Goal: Transaction & Acquisition: Purchase product/service

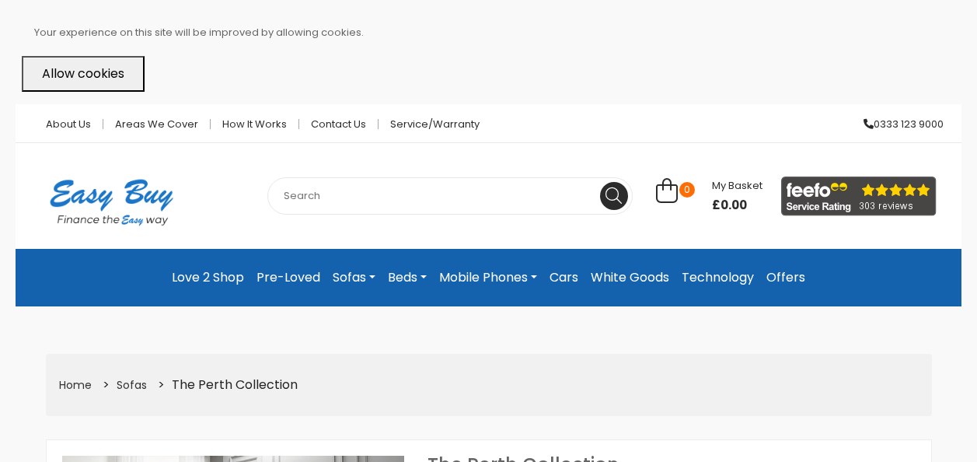
select select "104"
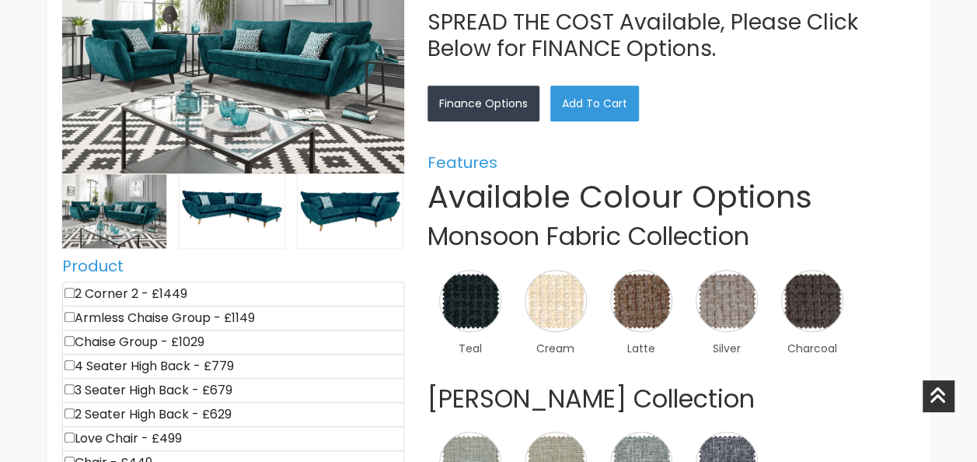
scroll to position [525, 0]
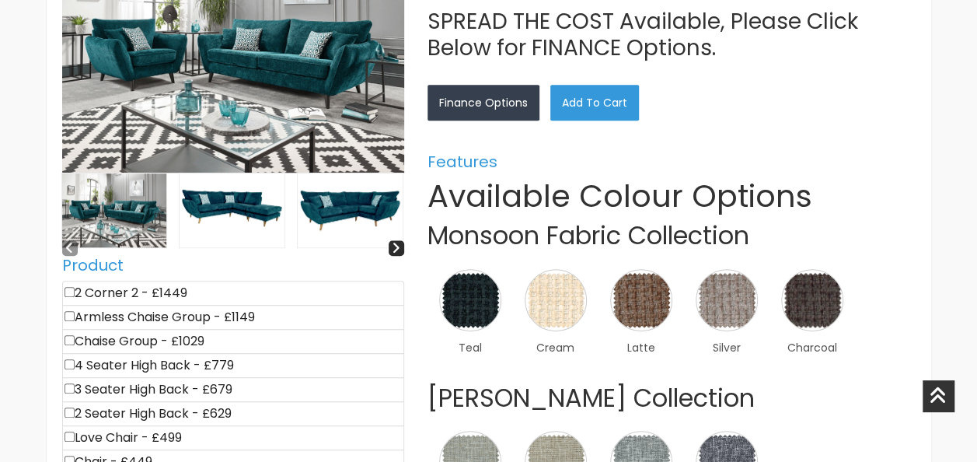
click at [235, 218] on img at bounding box center [232, 210] width 105 height 74
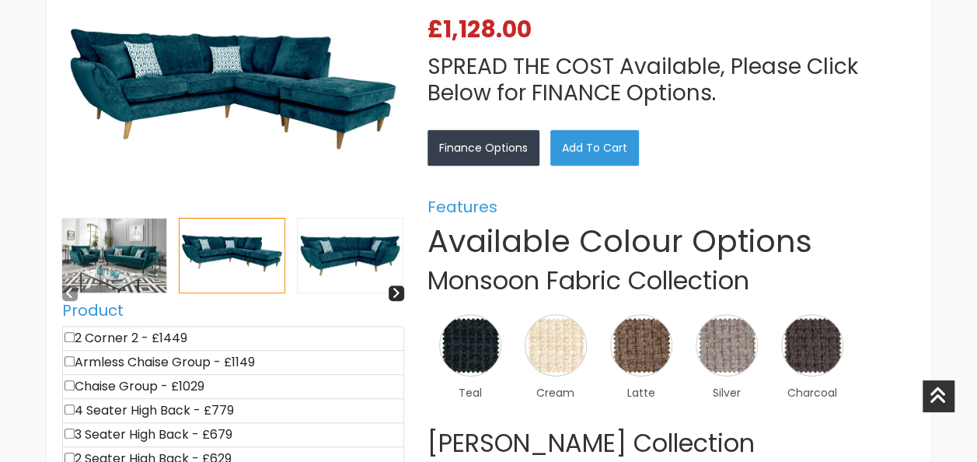
scroll to position [479, 0]
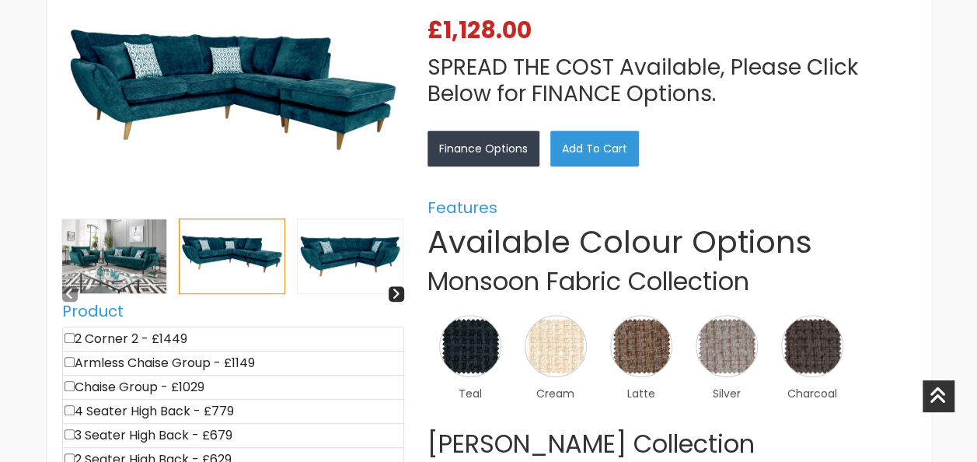
click at [320, 245] on img at bounding box center [350, 256] width 105 height 74
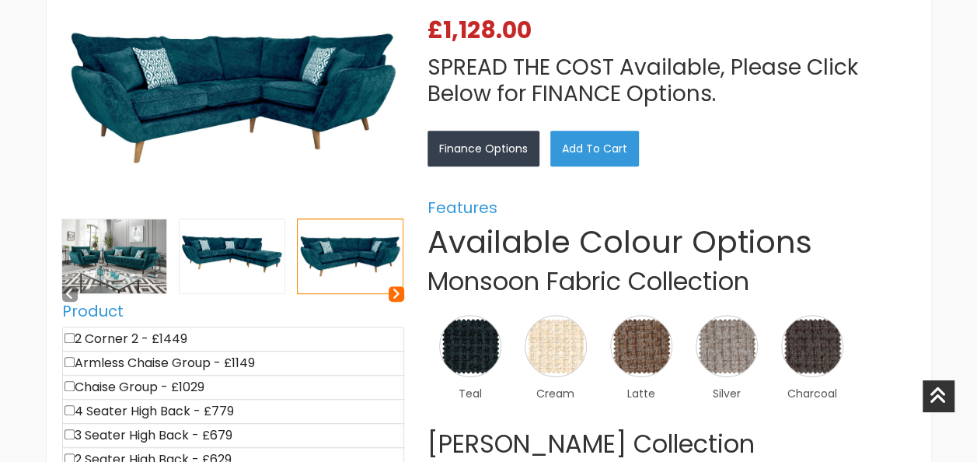
click at [395, 292] on icon at bounding box center [396, 293] width 9 height 13
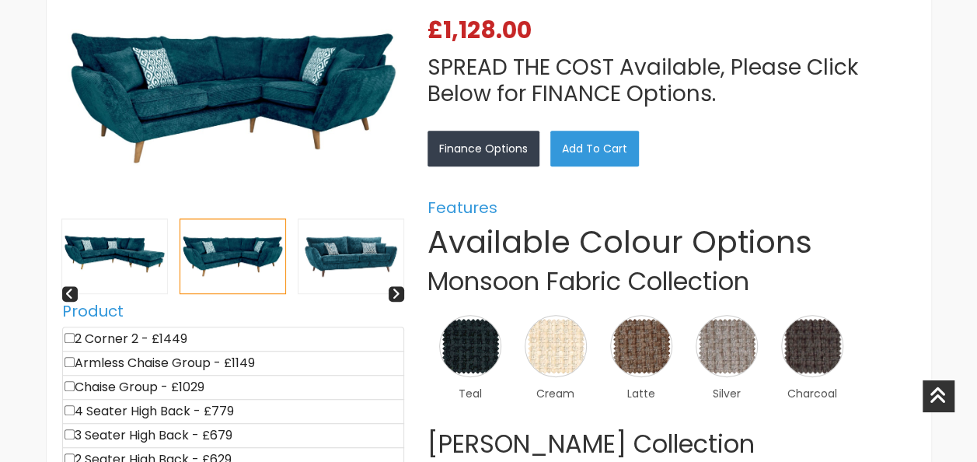
click at [378, 270] on img at bounding box center [350, 256] width 105 height 74
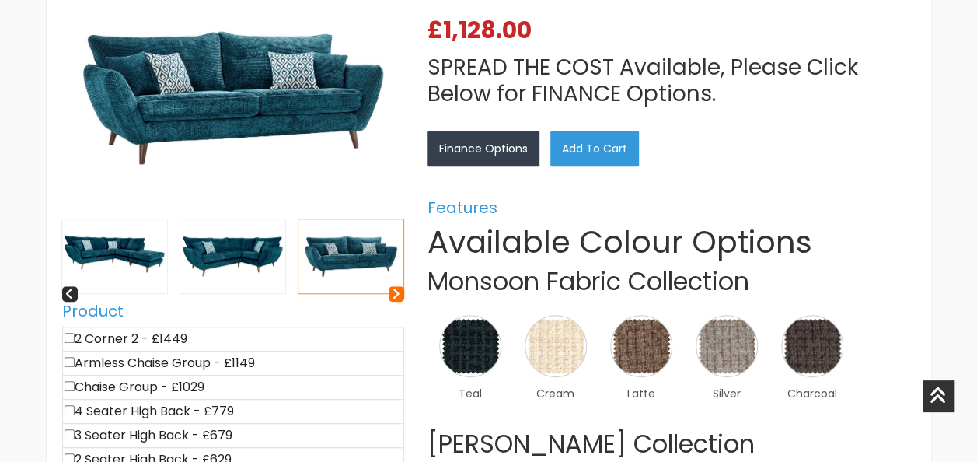
click at [401, 290] on div at bounding box center [397, 294] width 16 height 16
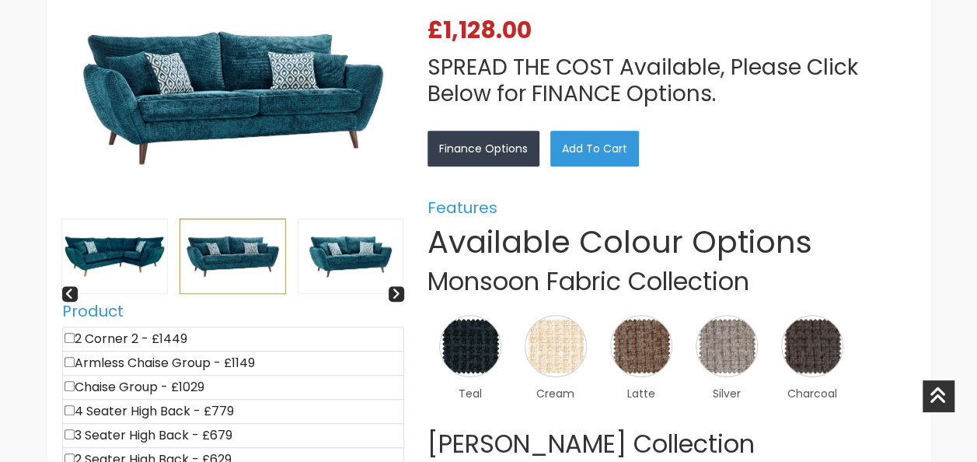
click at [376, 265] on img at bounding box center [350, 256] width 105 height 74
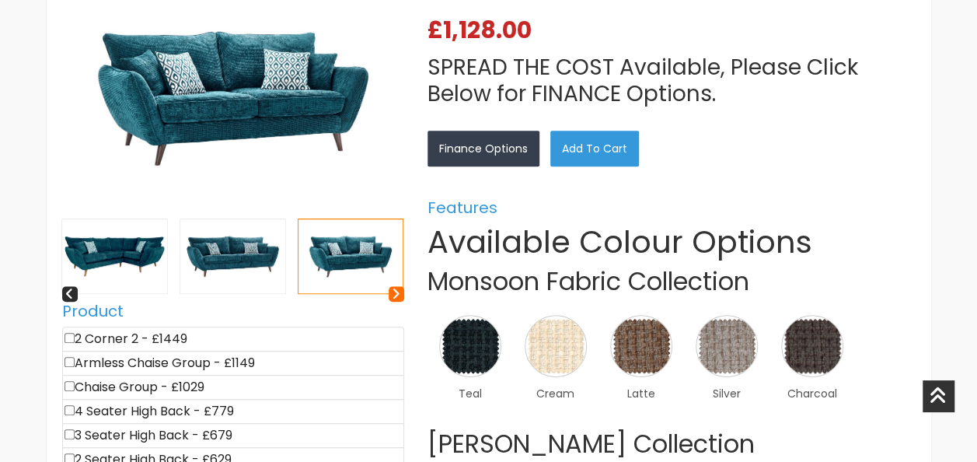
click at [396, 294] on icon at bounding box center [396, 293] width 9 height 13
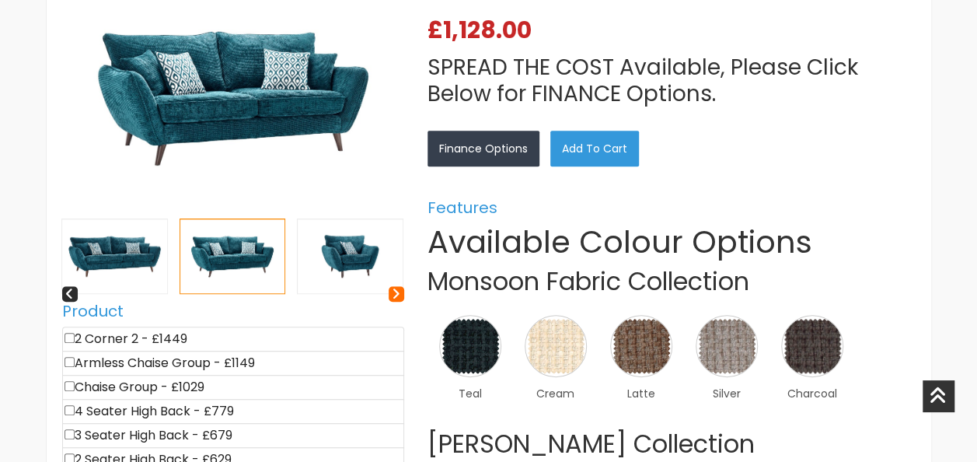
click at [396, 294] on icon at bounding box center [396, 293] width 9 height 13
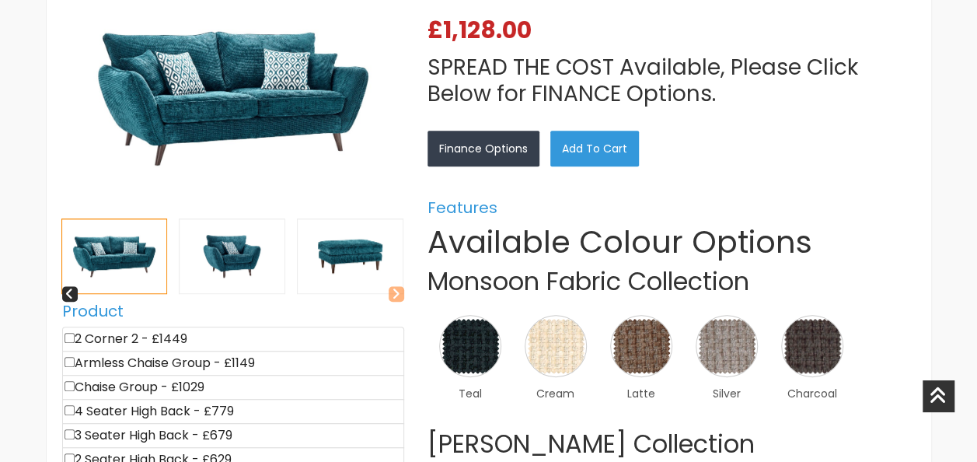
click at [396, 294] on icon at bounding box center [396, 293] width 9 height 13
click at [68, 293] on icon at bounding box center [69, 293] width 9 height 13
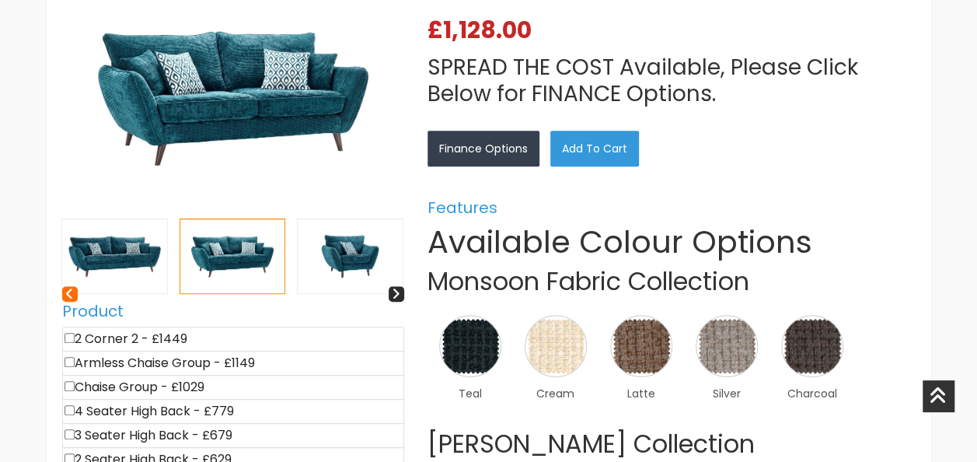
click at [68, 293] on icon at bounding box center [69, 293] width 9 height 13
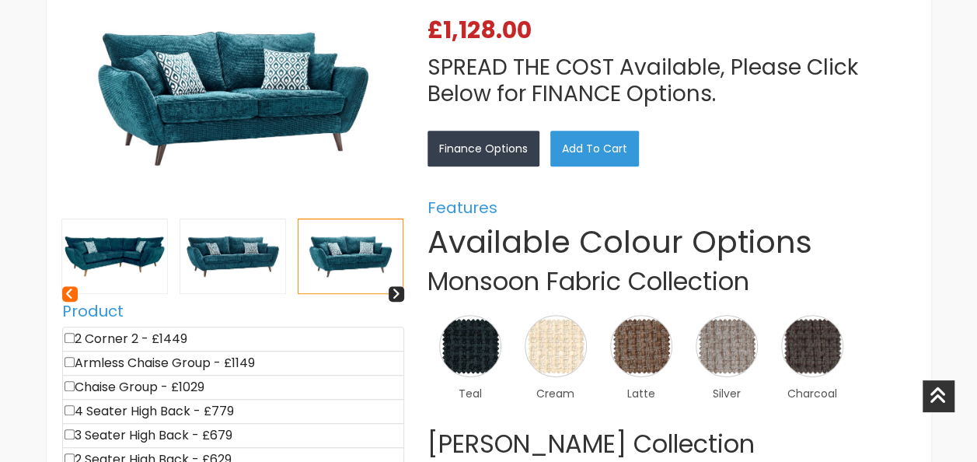
click at [68, 293] on icon at bounding box center [69, 293] width 9 height 13
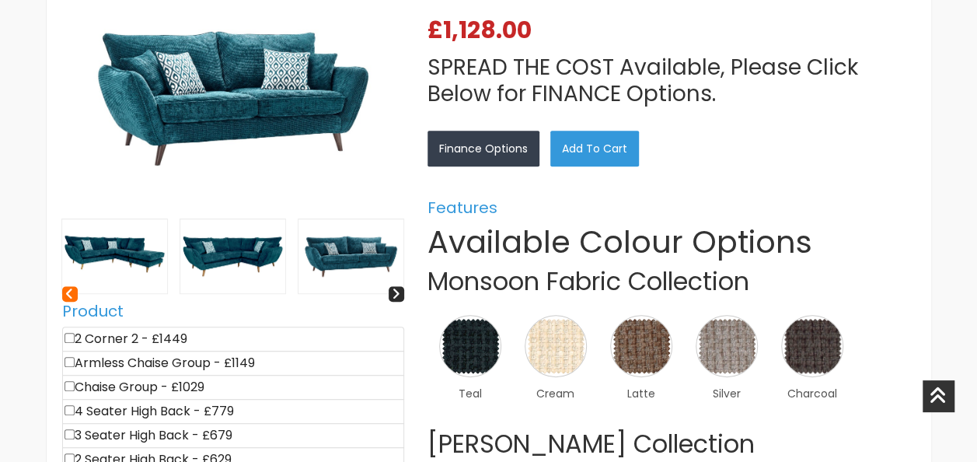
click at [68, 293] on icon at bounding box center [69, 293] width 9 height 13
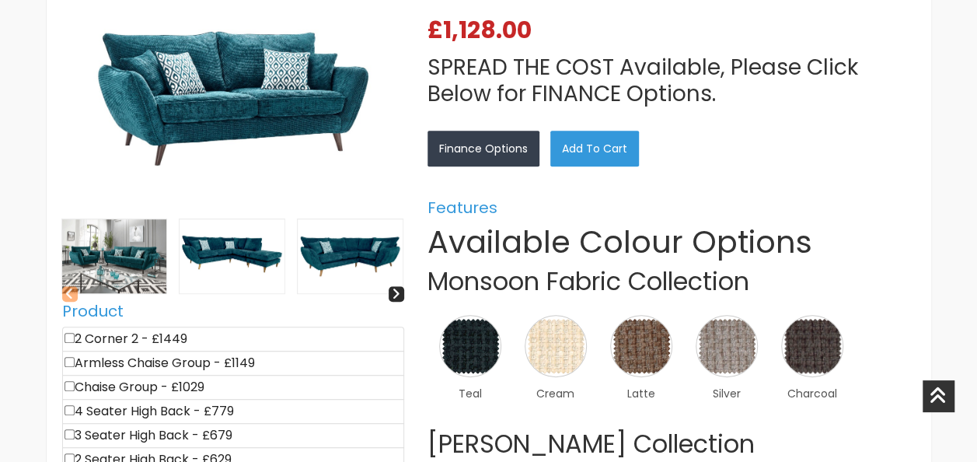
click at [68, 293] on icon at bounding box center [69, 293] width 9 height 13
click at [298, 275] on img at bounding box center [350, 256] width 105 height 74
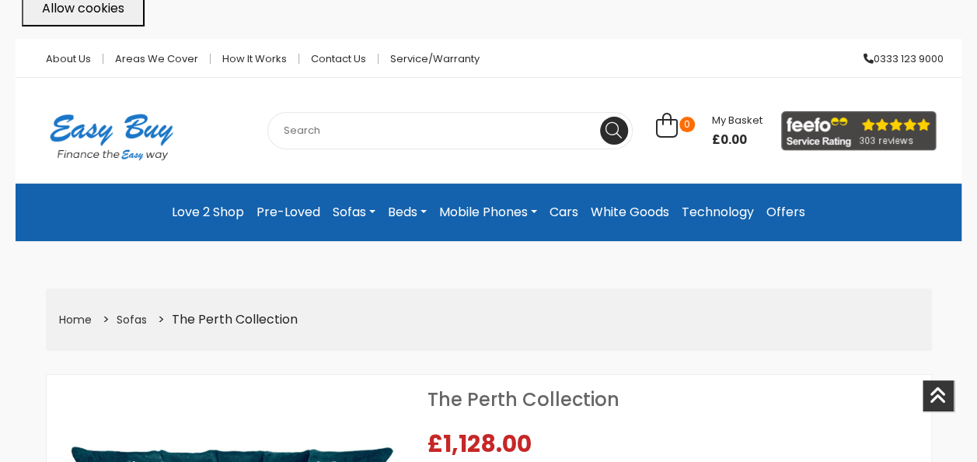
scroll to position [0, 0]
